Goal: Navigation & Orientation: Find specific page/section

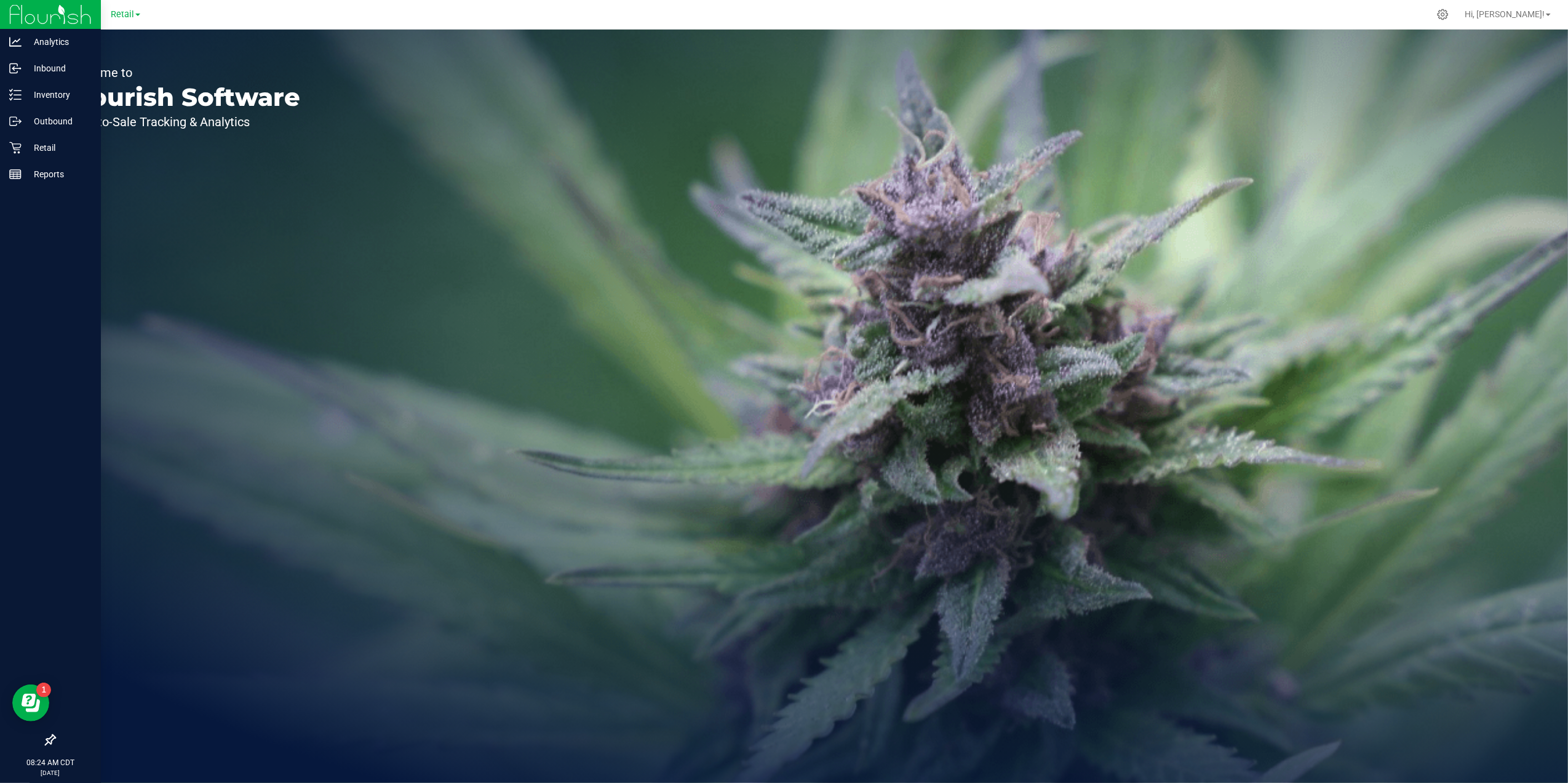
click at [44, 739] on icon at bounding box center [50, 739] width 12 height 12
click at [44, 741] on input "checkbox" at bounding box center [44, 741] width 0 height 0
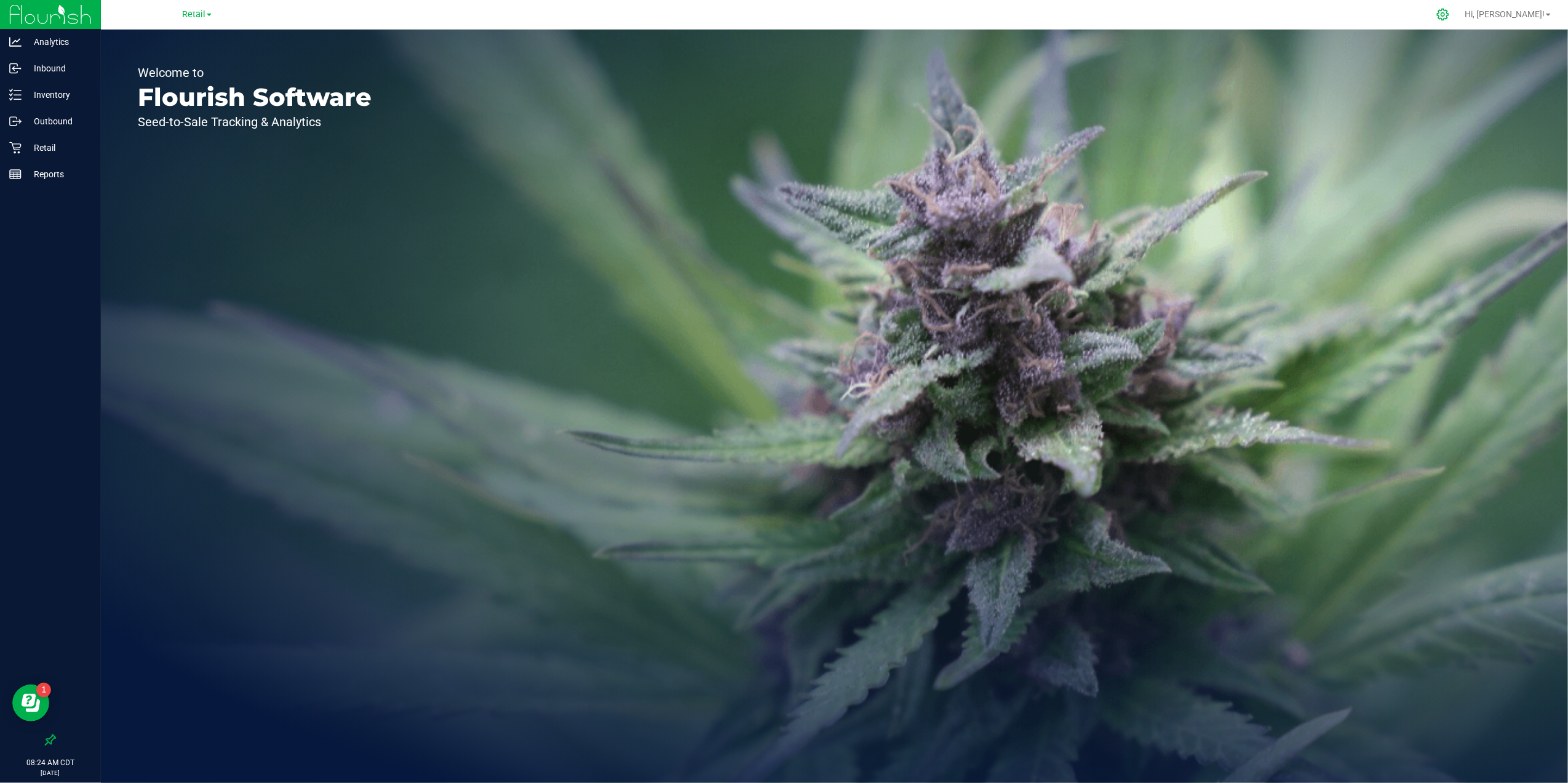
click at [1458, 14] on div at bounding box center [1443, 15] width 31 height 27
click at [1458, 17] on div at bounding box center [1443, 15] width 31 height 27
click at [1449, 16] on icon at bounding box center [1443, 15] width 13 height 13
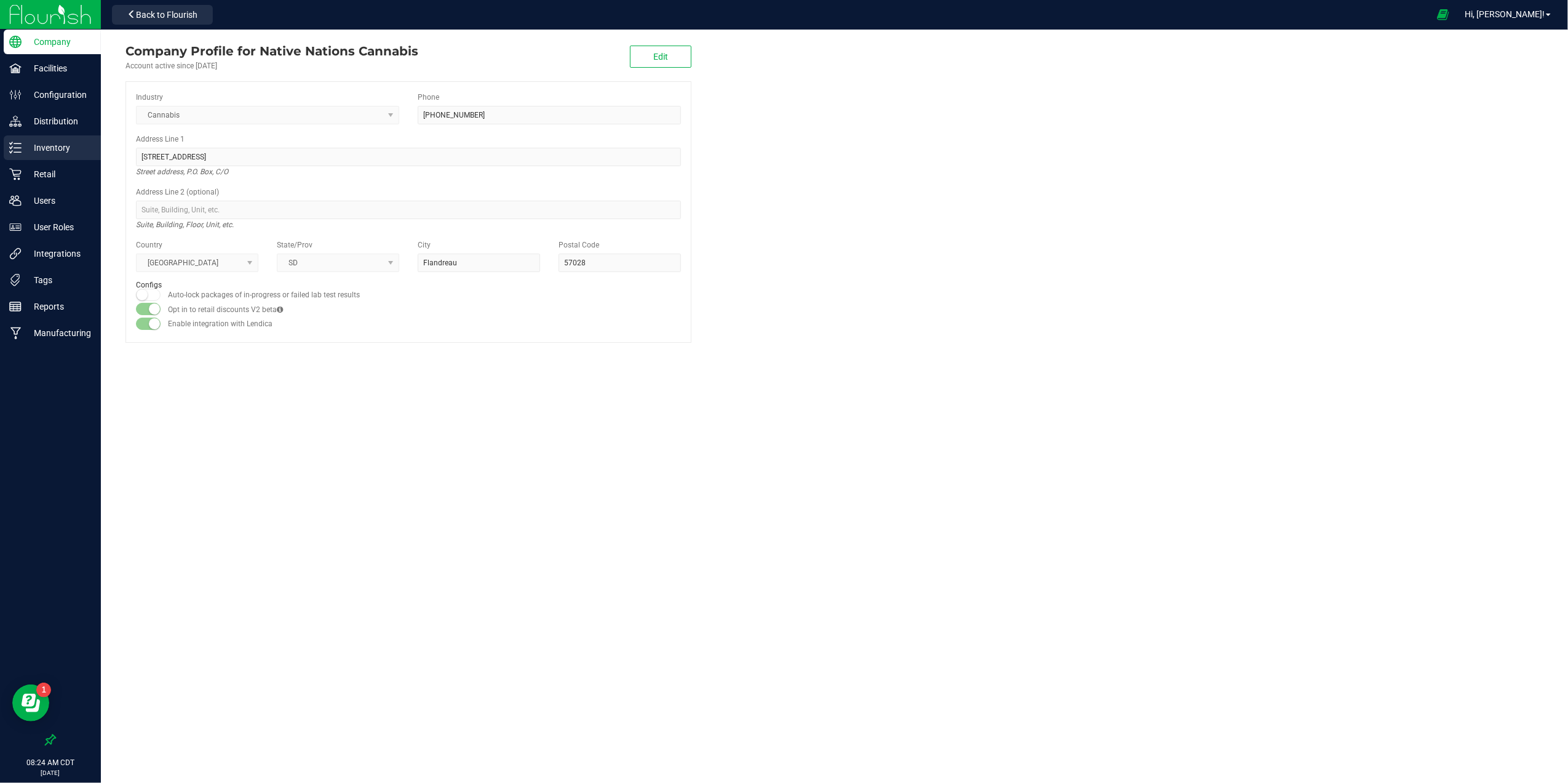
click at [74, 149] on p "Inventory" at bounding box center [58, 148] width 73 height 15
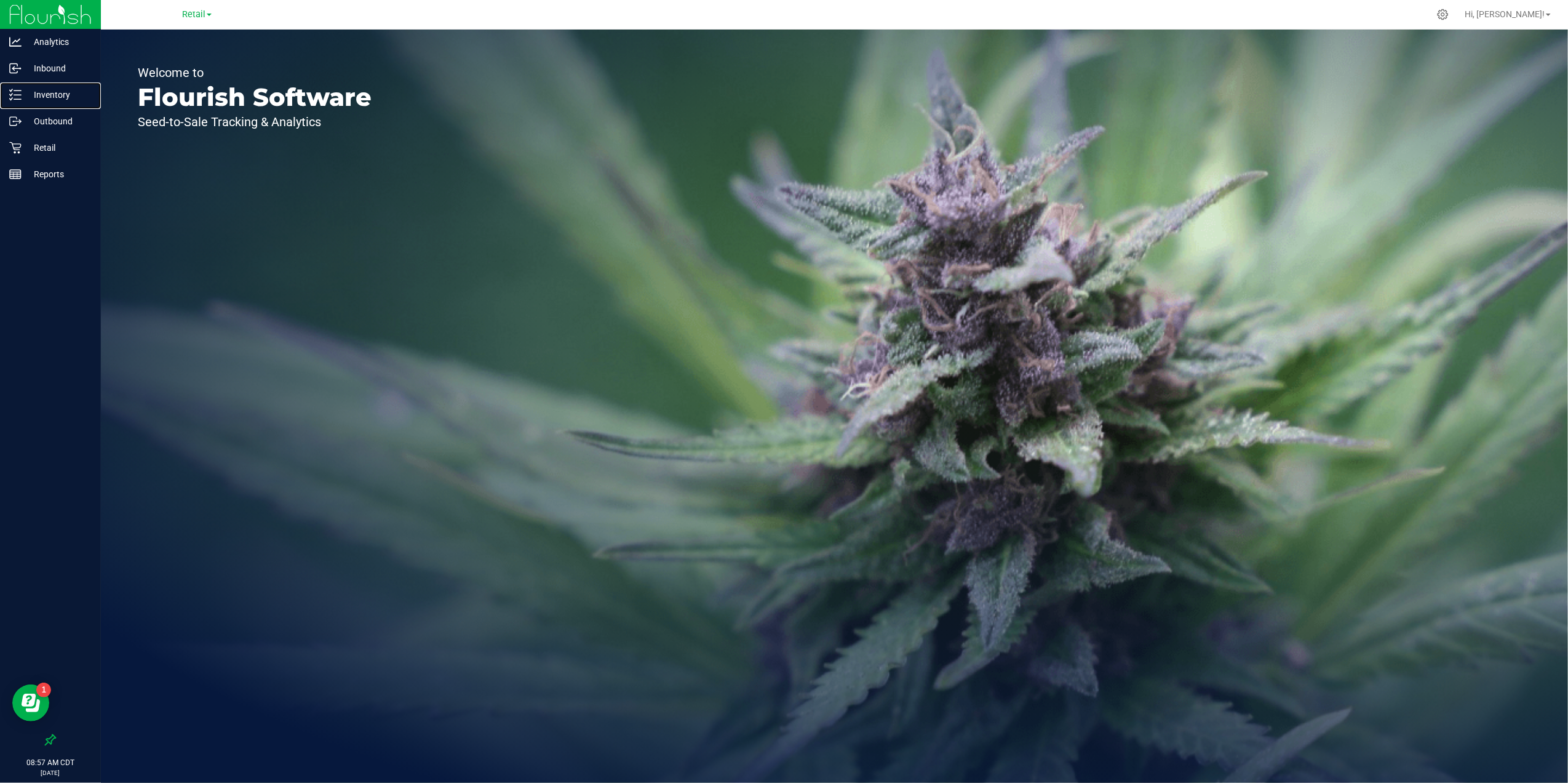
drag, startPoint x: 10, startPoint y: 82, endPoint x: 123, endPoint y: 91, distance: 113.4
click at [10, 82] on div "Inventory" at bounding box center [52, 94] width 97 height 24
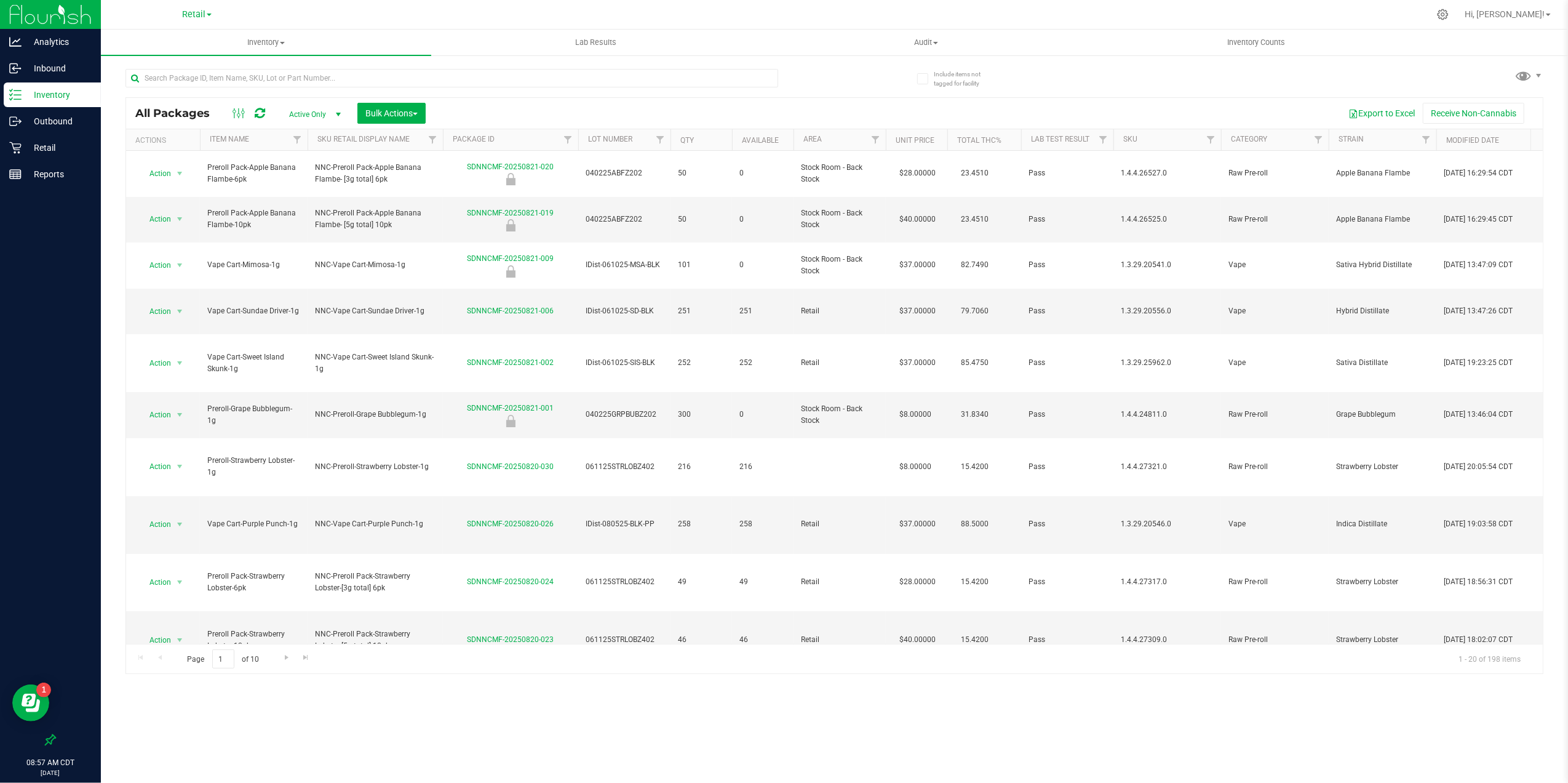
click at [270, 136] on th "Item Name" at bounding box center [253, 140] width 107 height 22
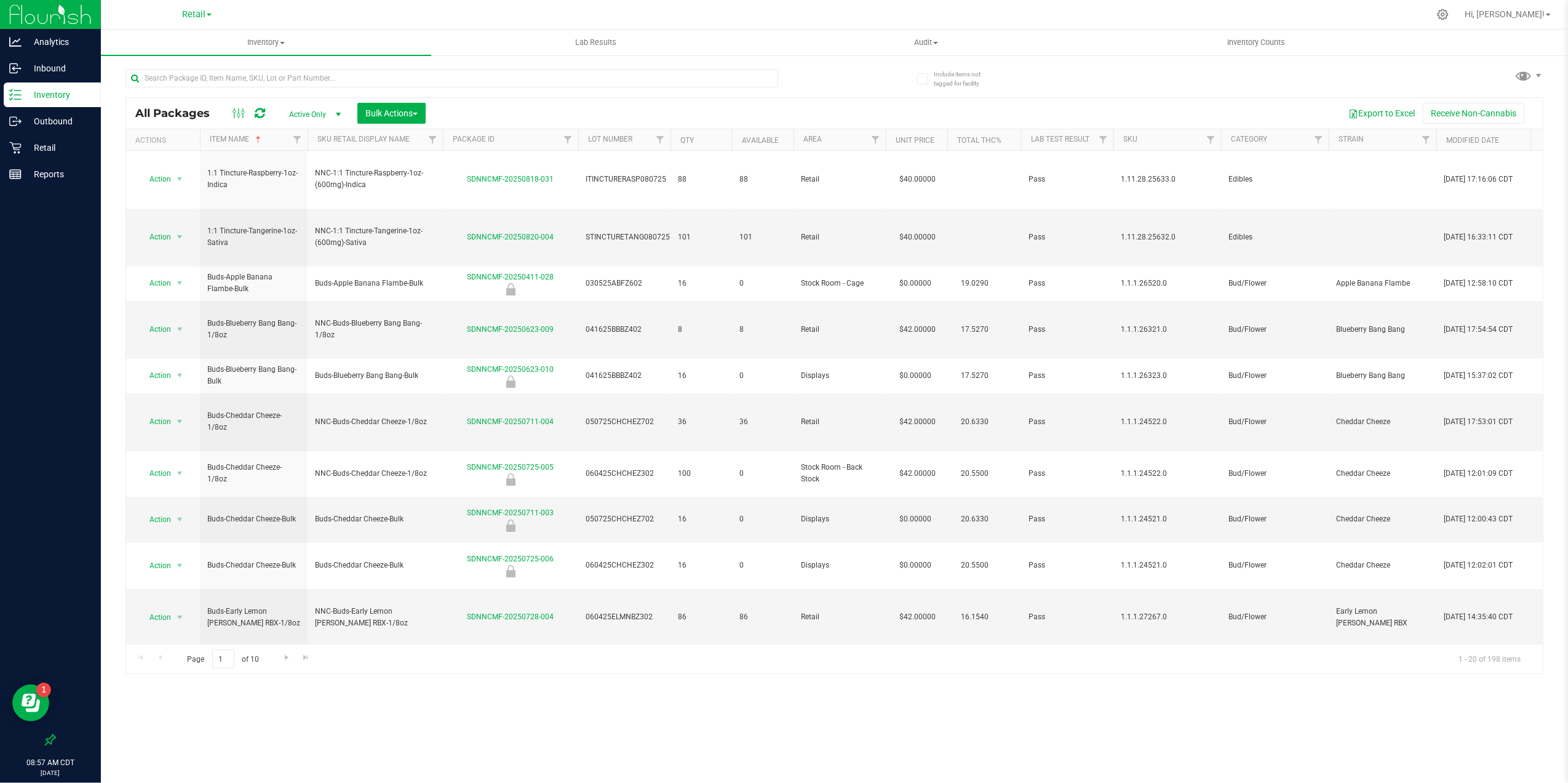
click at [279, 144] on th "Item Name" at bounding box center [253, 140] width 107 height 22
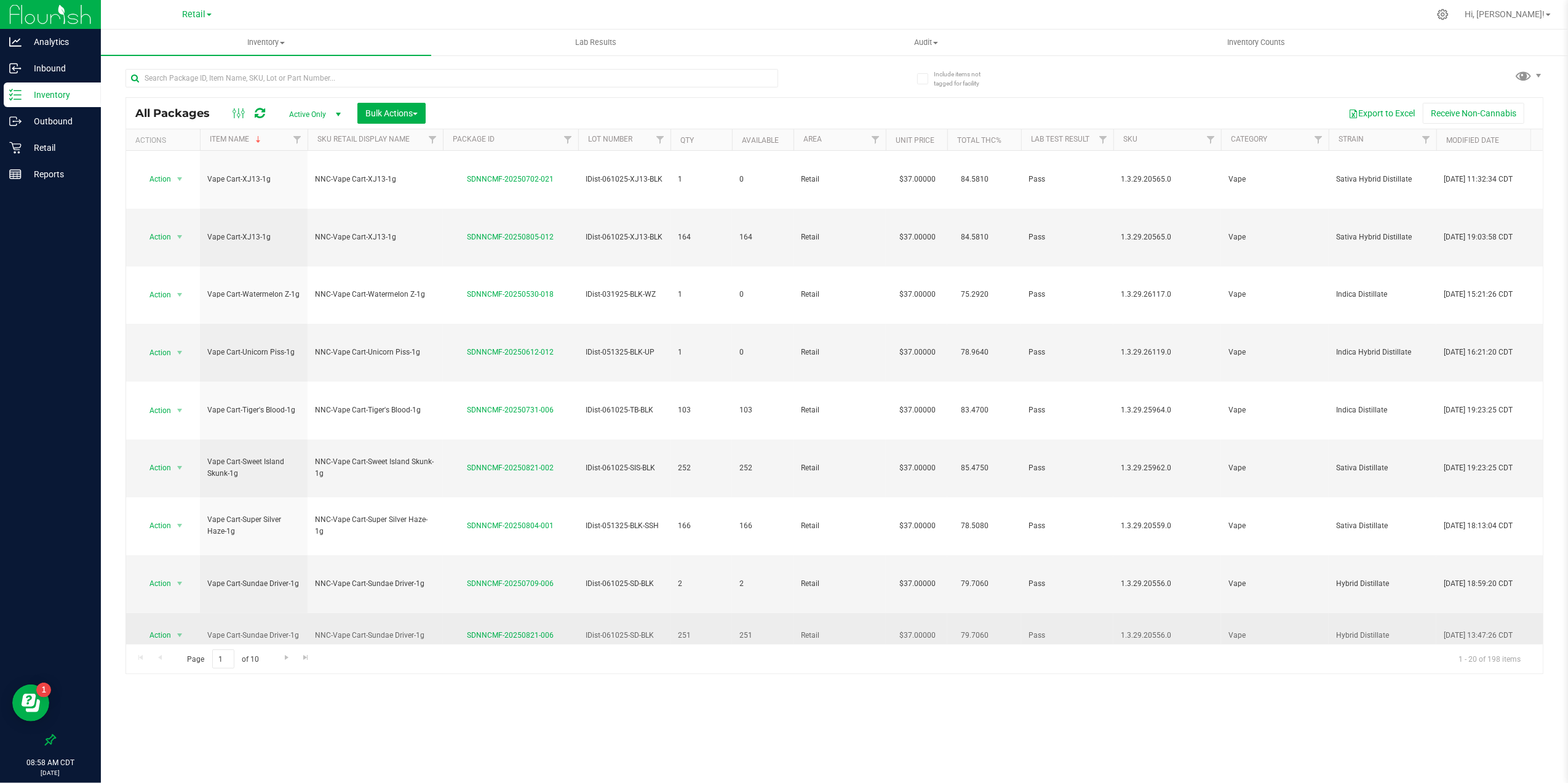
scroll to position [126, 0]
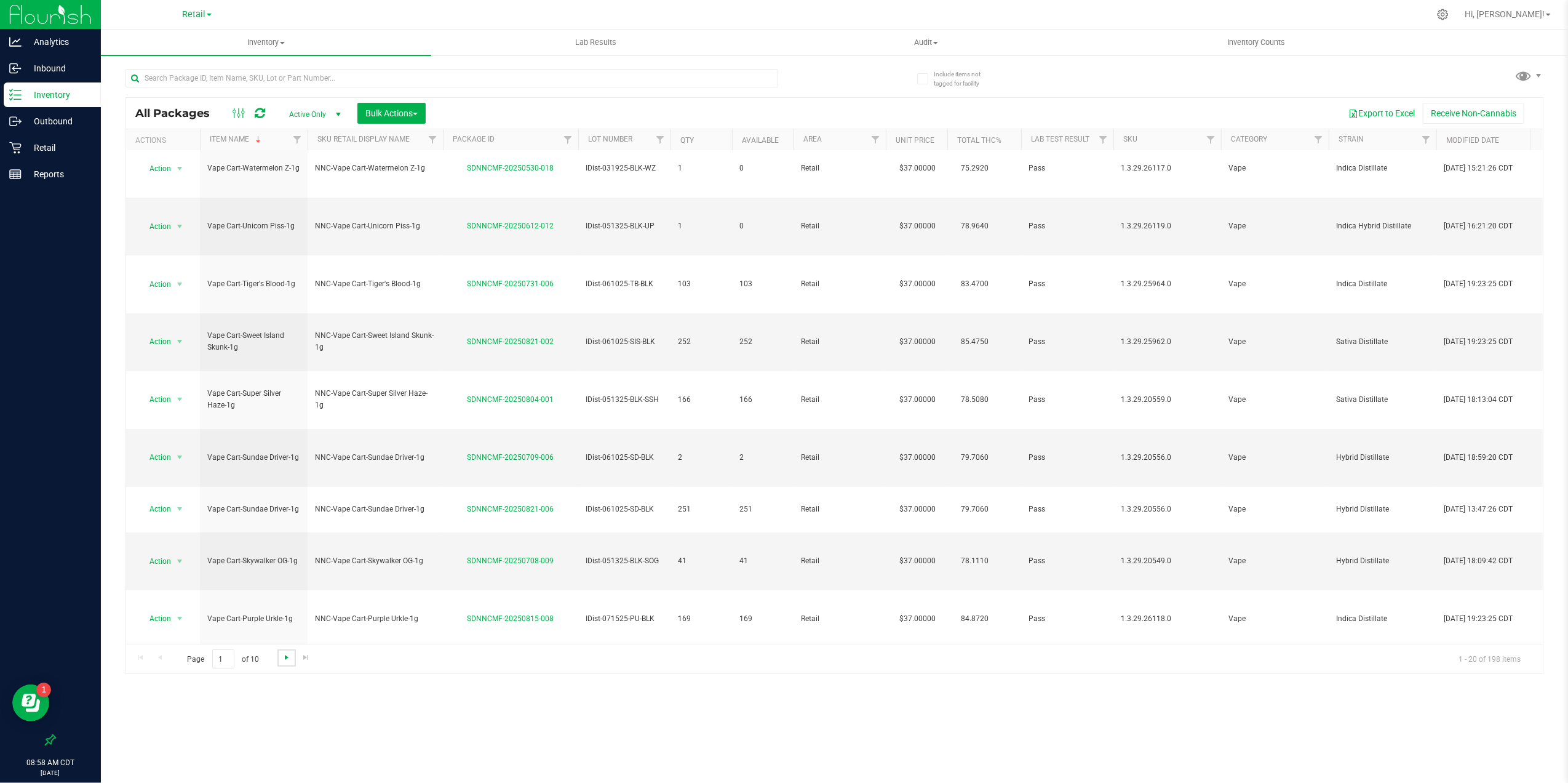
click at [282, 662] on span "Go to the next page" at bounding box center [286, 657] width 10 height 10
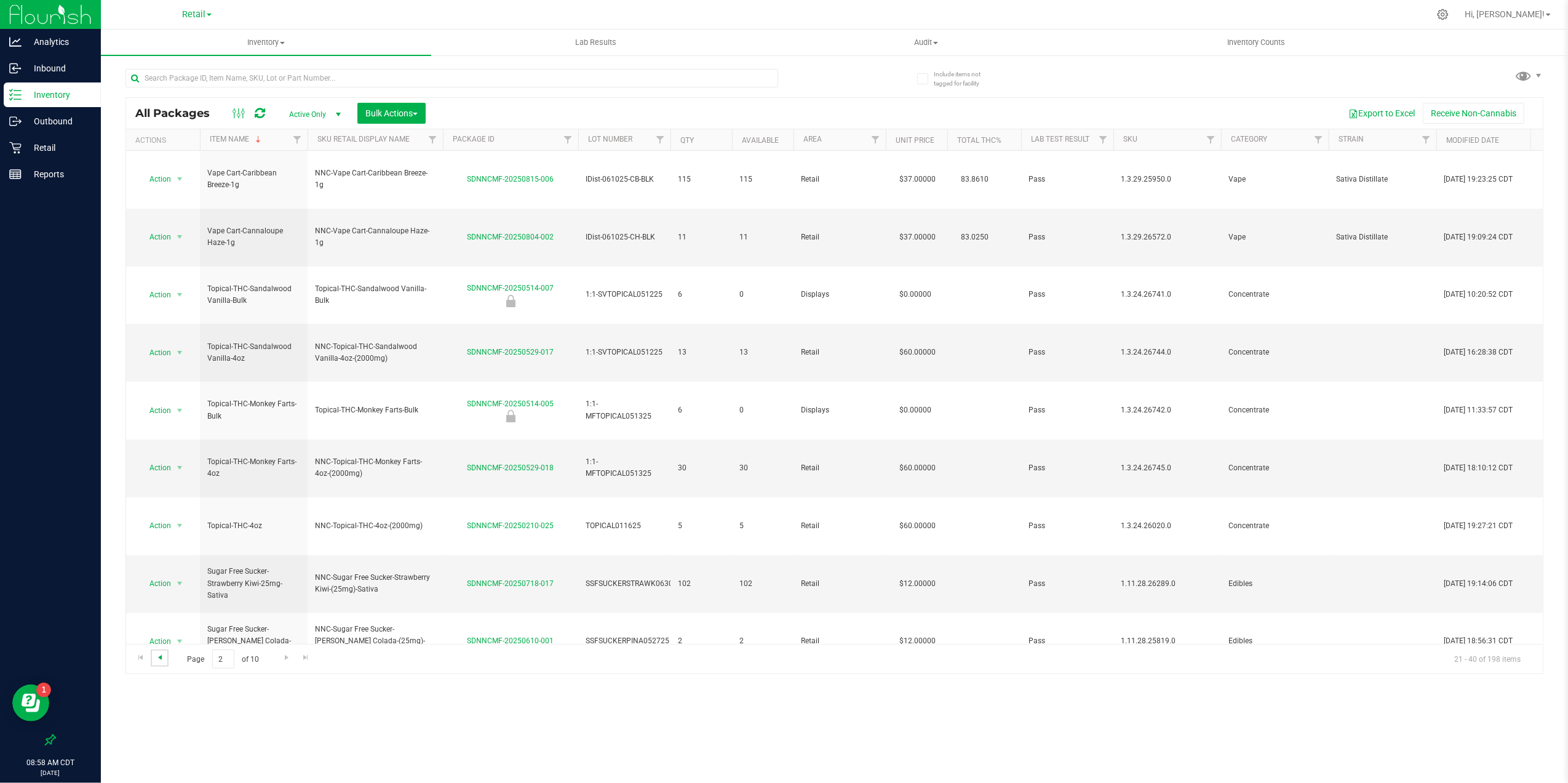
click at [155, 655] on span "Go to the previous page" at bounding box center [160, 657] width 10 height 10
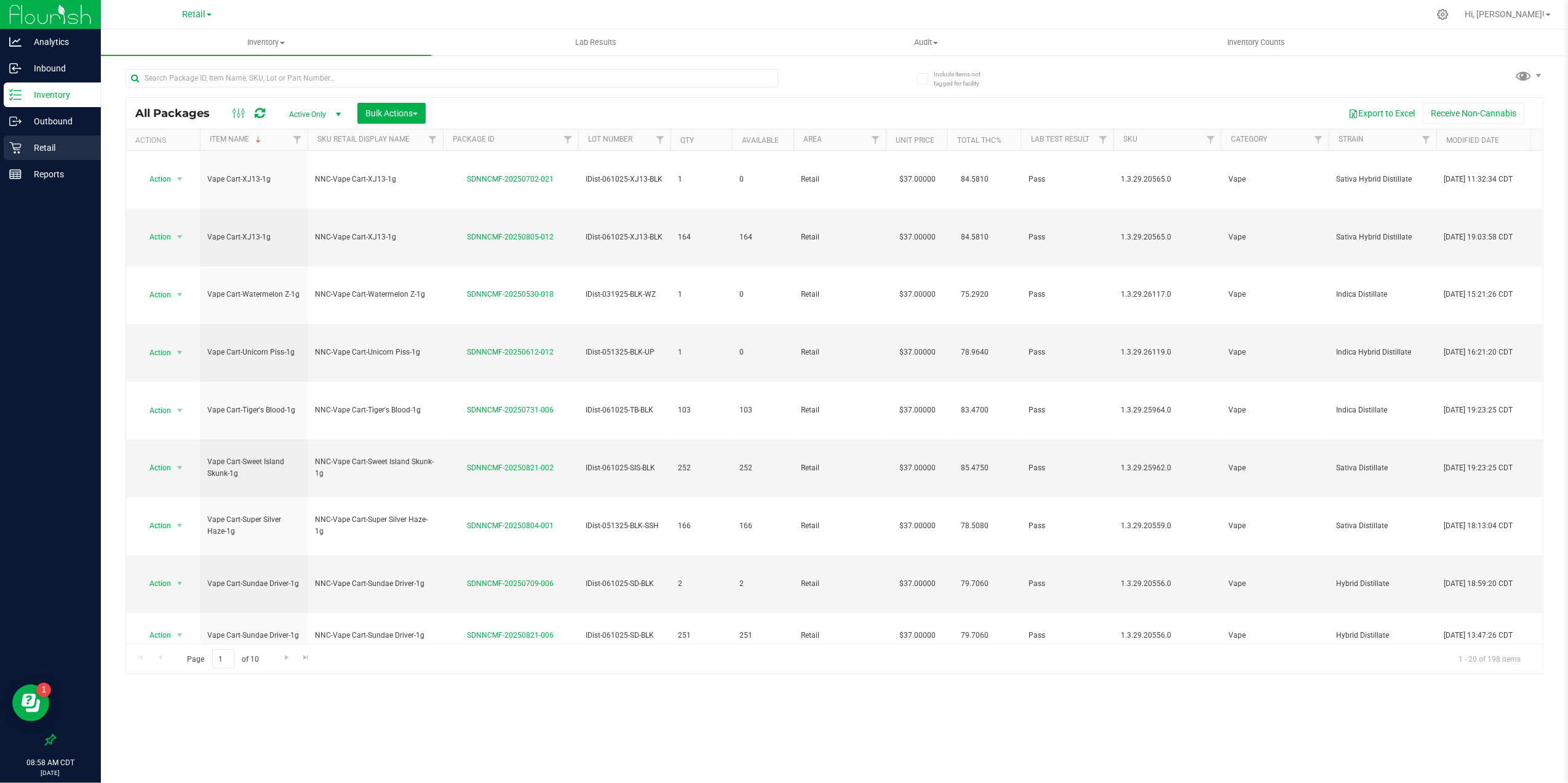
click at [66, 146] on p "Retail" at bounding box center [58, 148] width 73 height 15
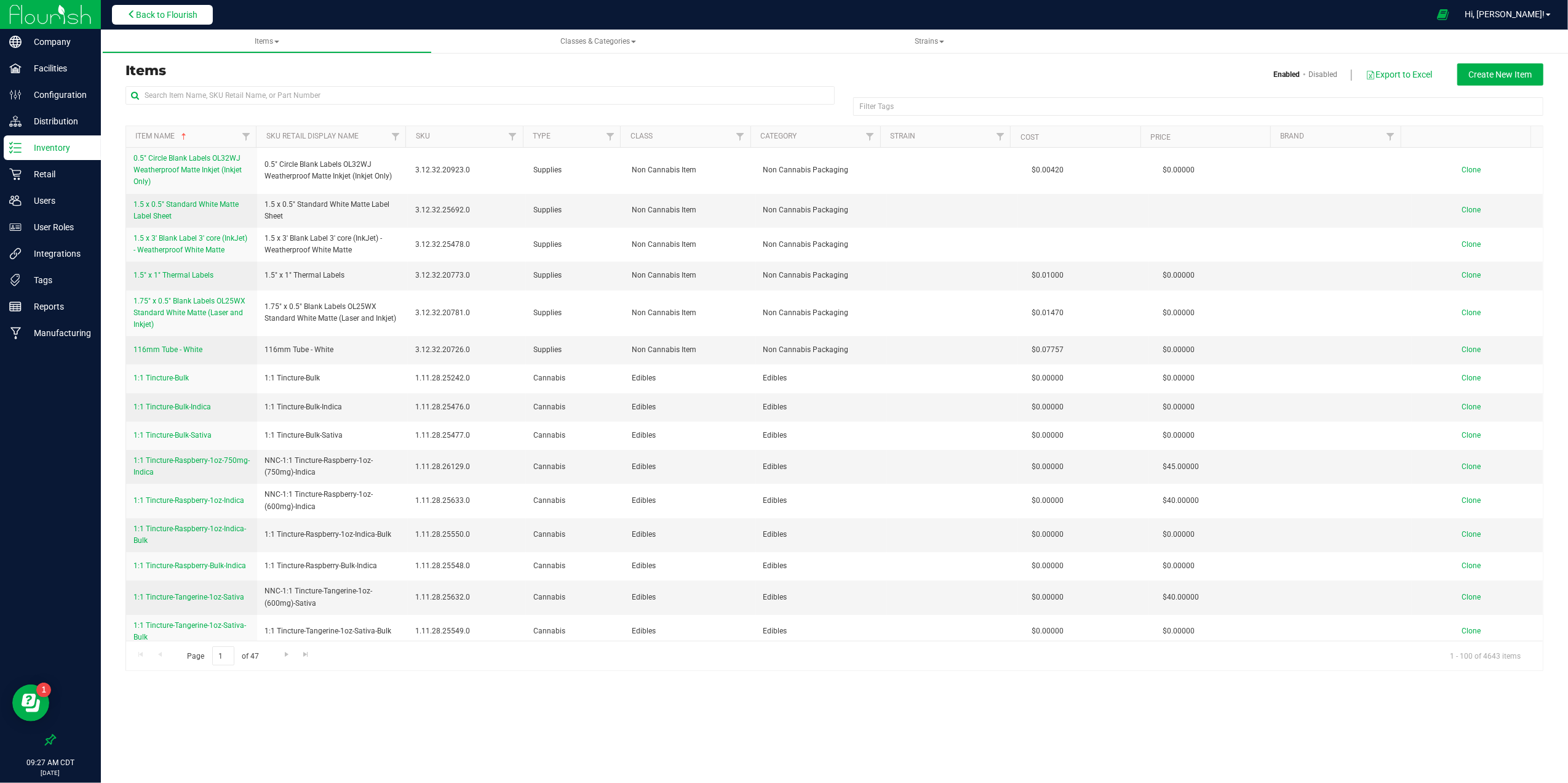
click at [156, 18] on span "Back to Flourish" at bounding box center [166, 15] width 61 height 10
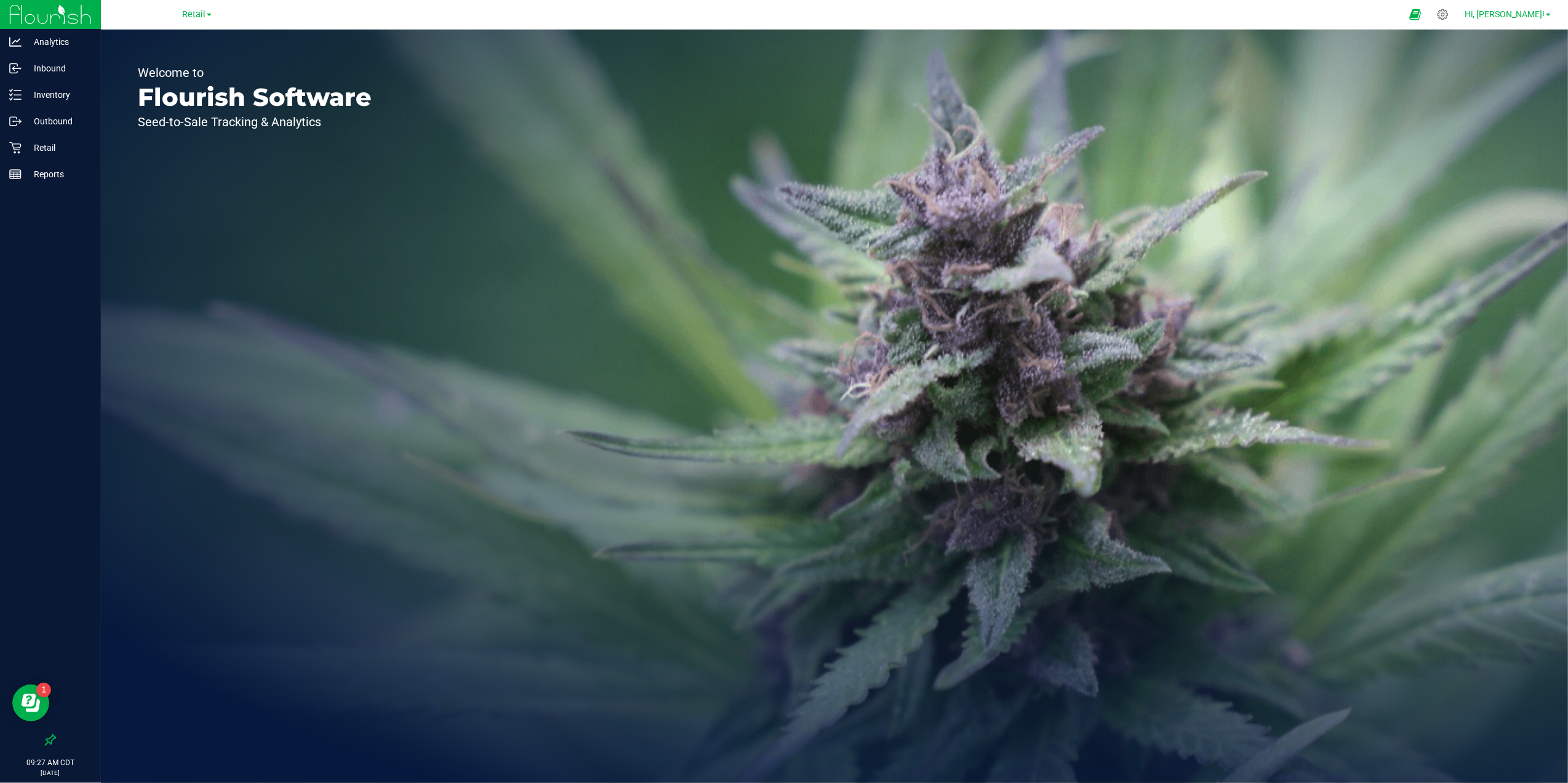
click at [1531, 10] on span "Hi, [PERSON_NAME]!" at bounding box center [1504, 14] width 80 height 10
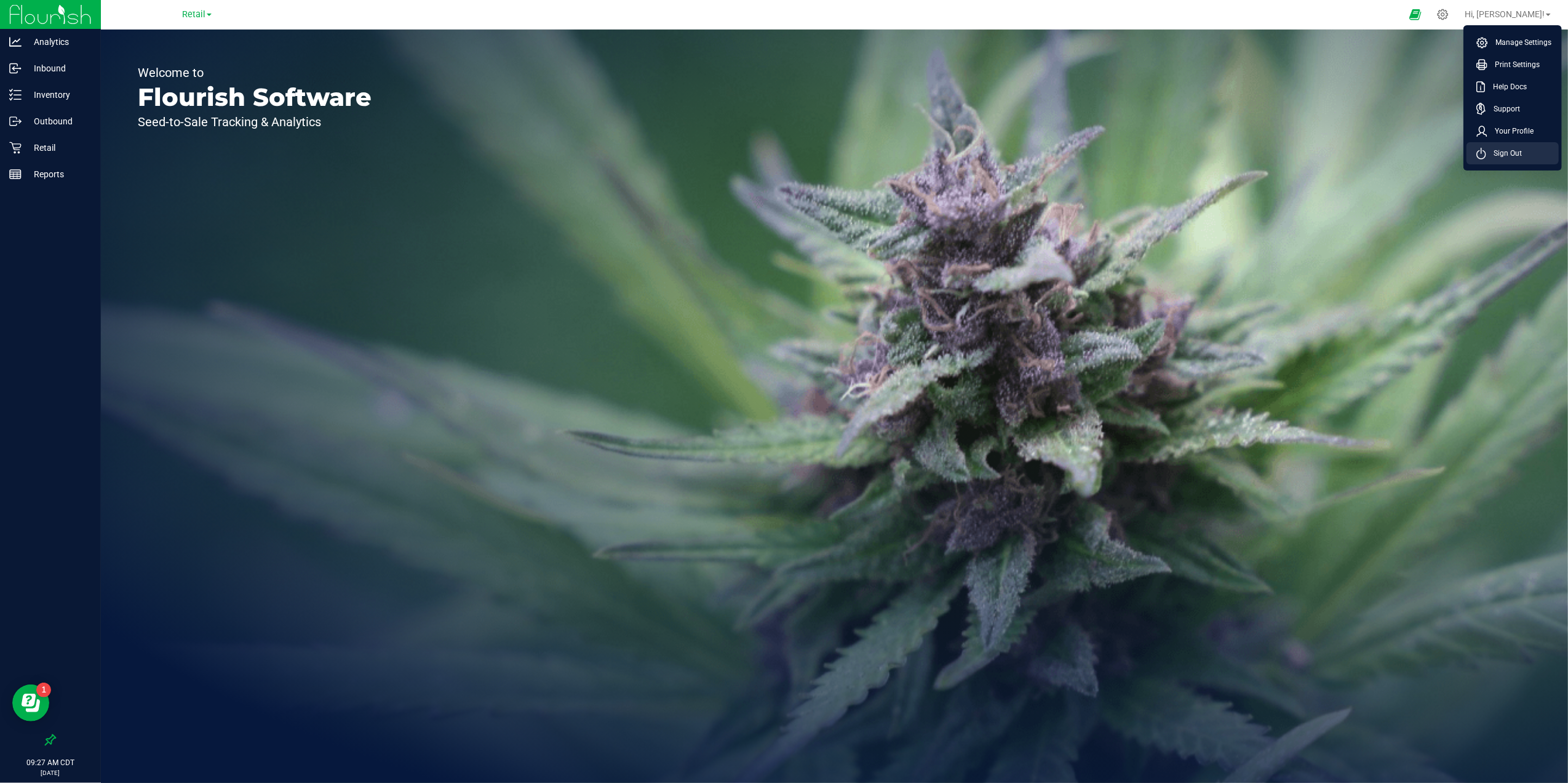
click at [1513, 151] on span "Sign Out" at bounding box center [1503, 153] width 36 height 12
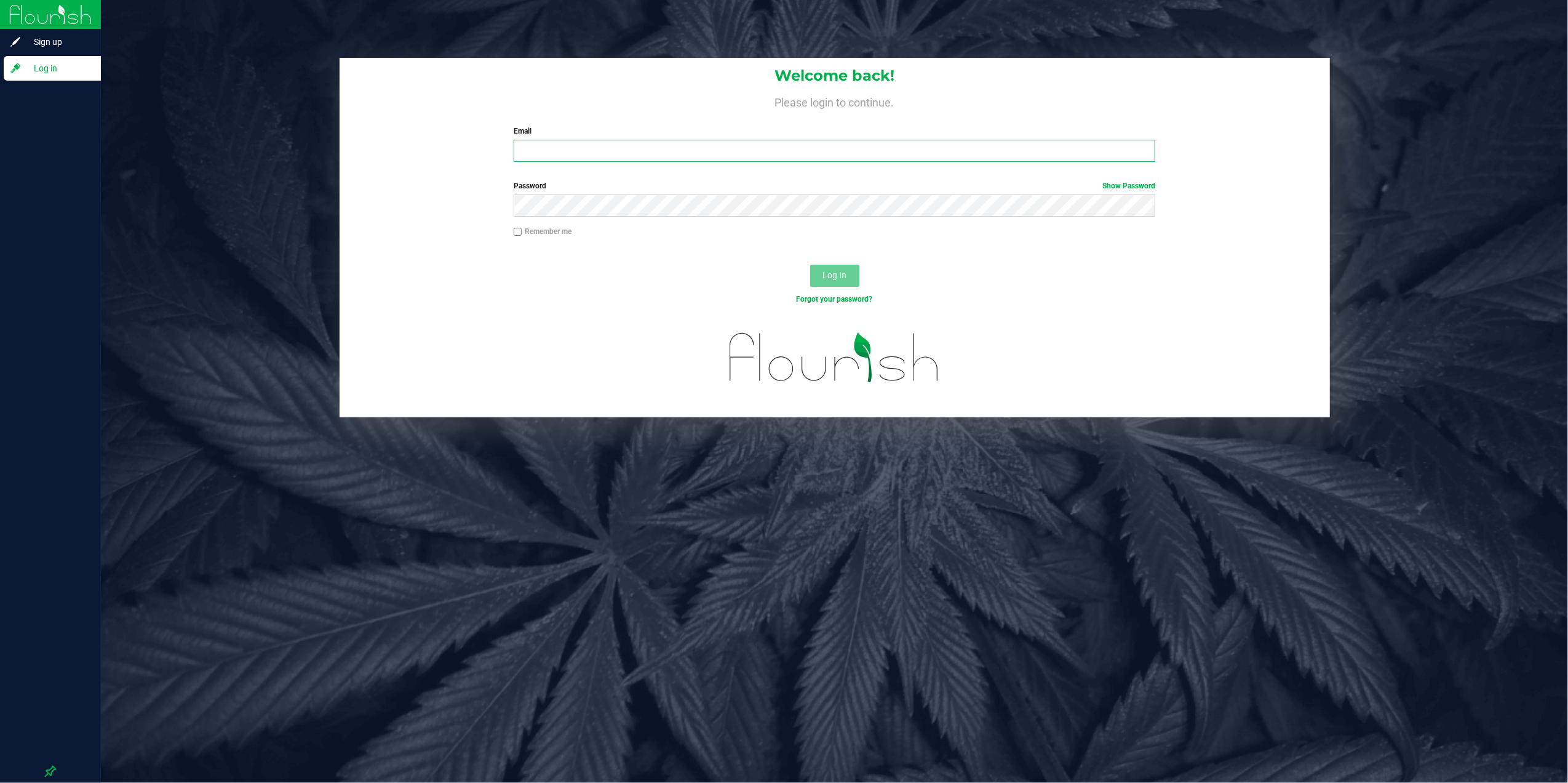
type input "[PERSON_NAME][EMAIL_ADDRESS][PERSON_NAME][DOMAIN_NAME]"
